Goal: Navigation & Orientation: Find specific page/section

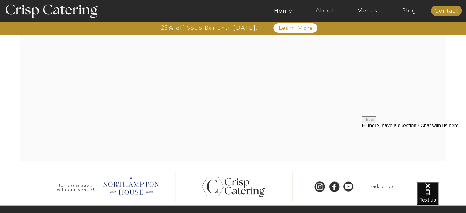
scroll to position [1337, 0]
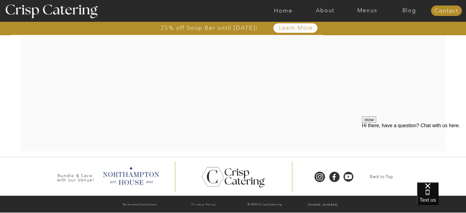
click at [370, 5] on div at bounding box center [257, 10] width 971 height 21
click at [365, 9] on nav "Menus" at bounding box center [367, 11] width 42 height 6
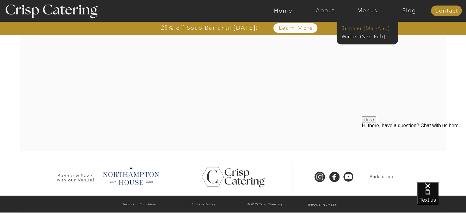
click at [354, 26] on nav "Summer (Mar-Aug)" at bounding box center [368, 28] width 55 height 6
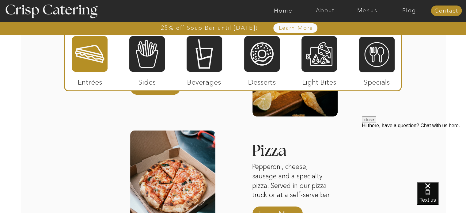
scroll to position [804, 0]
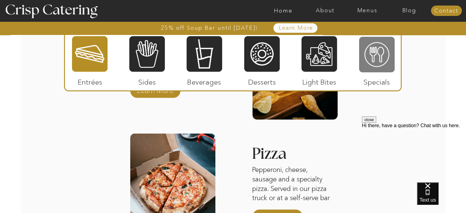
click at [366, 54] on div at bounding box center [377, 54] width 36 height 37
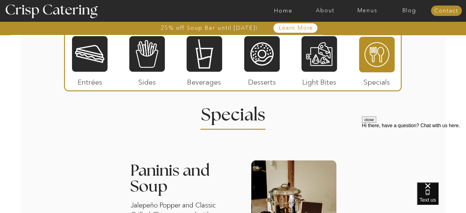
scroll to position [559, 0]
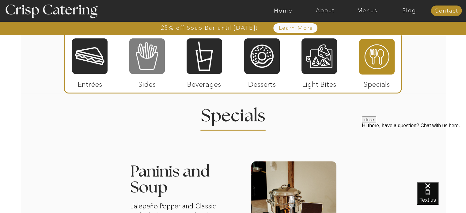
click at [150, 57] on div at bounding box center [147, 56] width 36 height 37
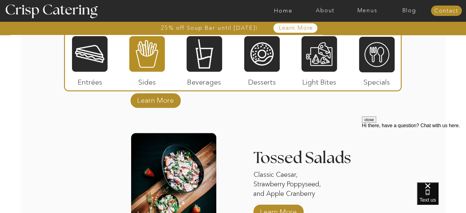
scroll to position [648, 0]
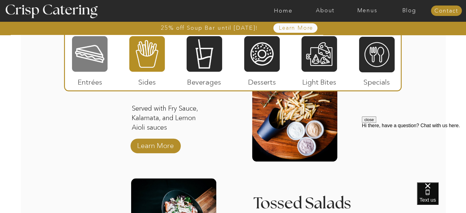
click at [87, 70] on div at bounding box center [90, 54] width 36 height 37
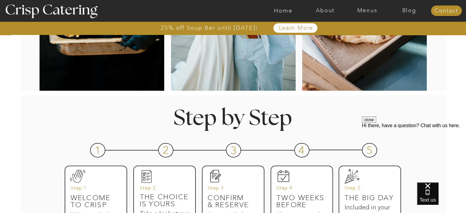
scroll to position [0, 0]
